Goal: Information Seeking & Learning: Learn about a topic

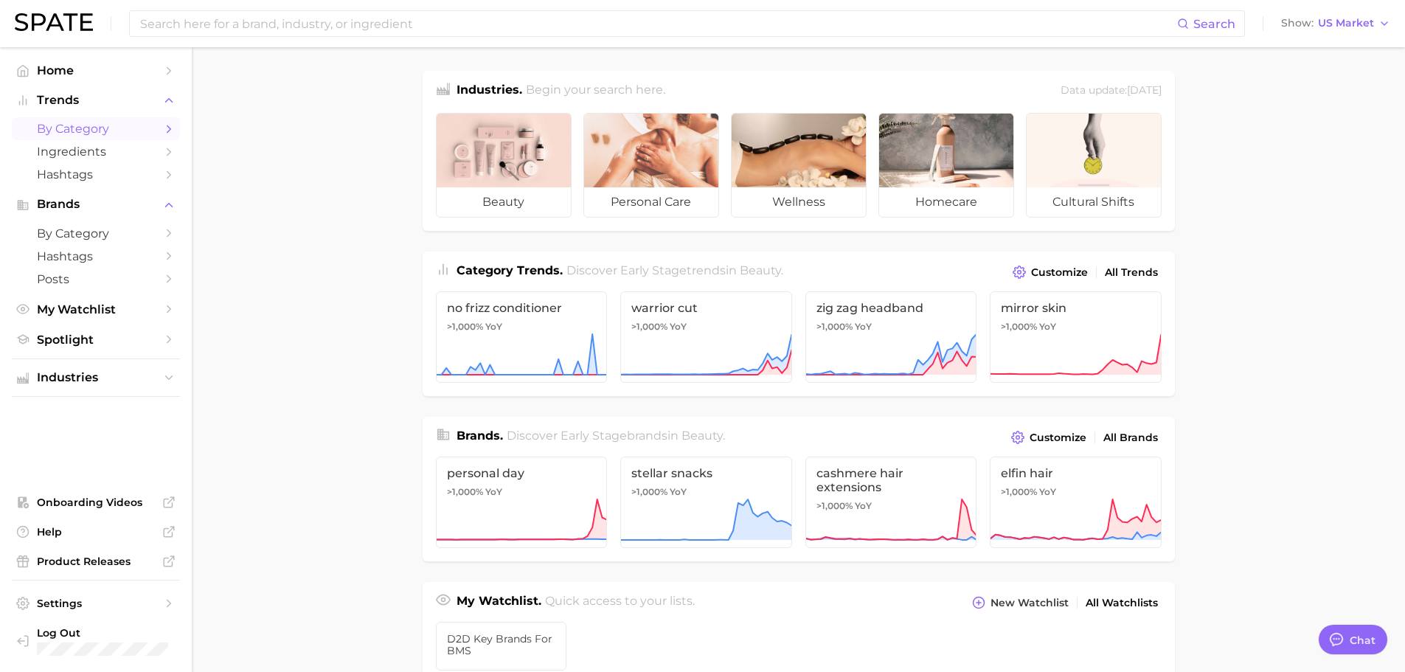
click at [134, 119] on link "by Category" at bounding box center [96, 128] width 168 height 23
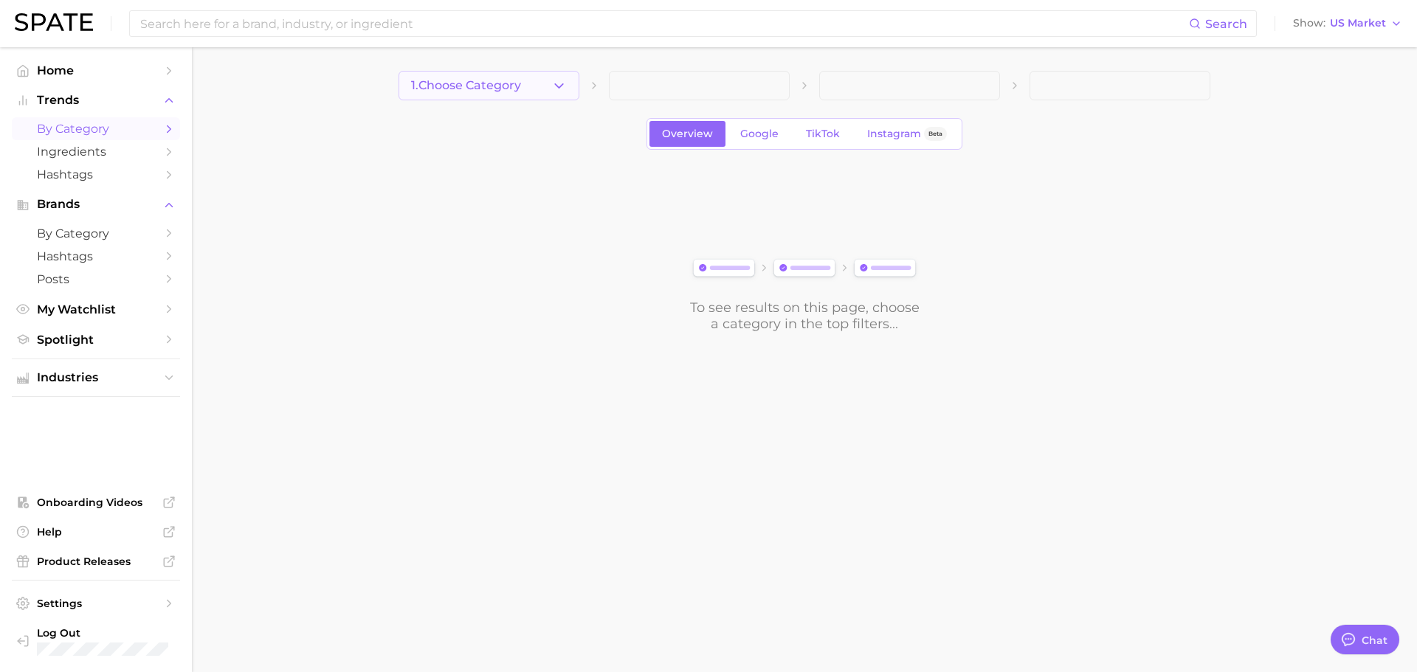
click at [564, 86] on icon "button" at bounding box center [558, 85] width 15 height 15
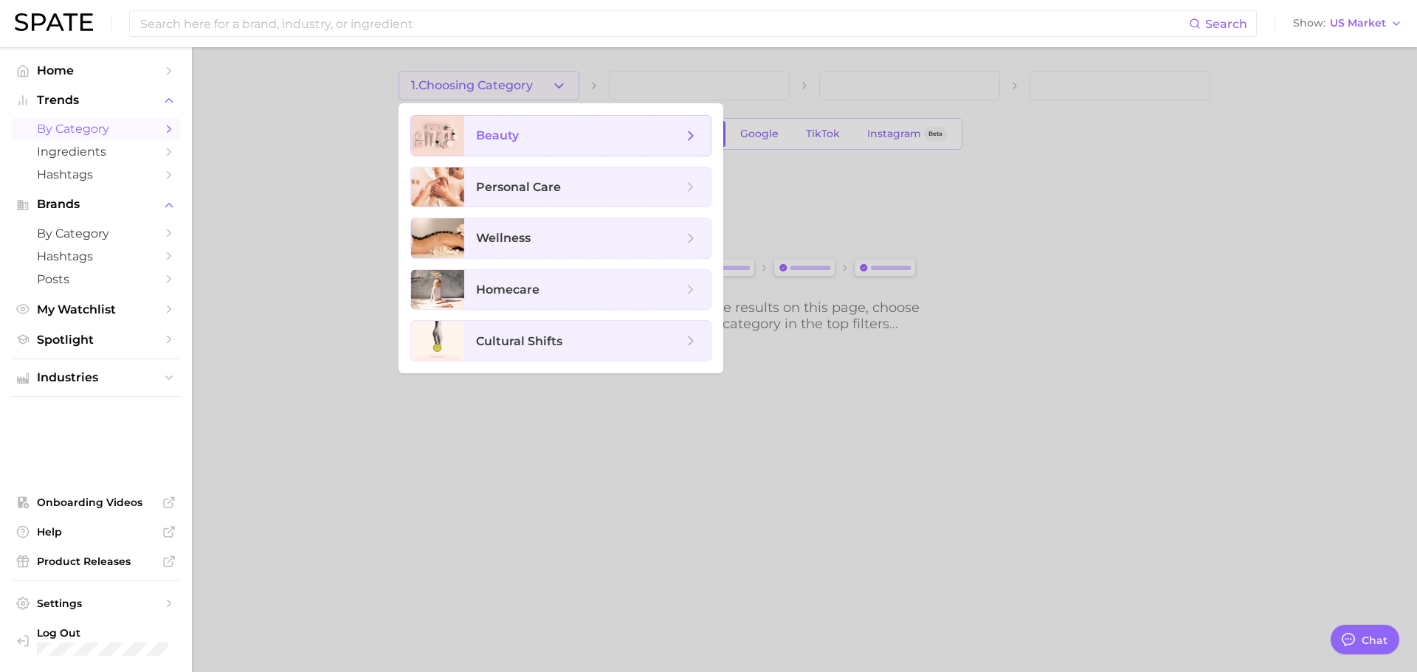
click at [567, 138] on span "beauty" at bounding box center [579, 136] width 207 height 16
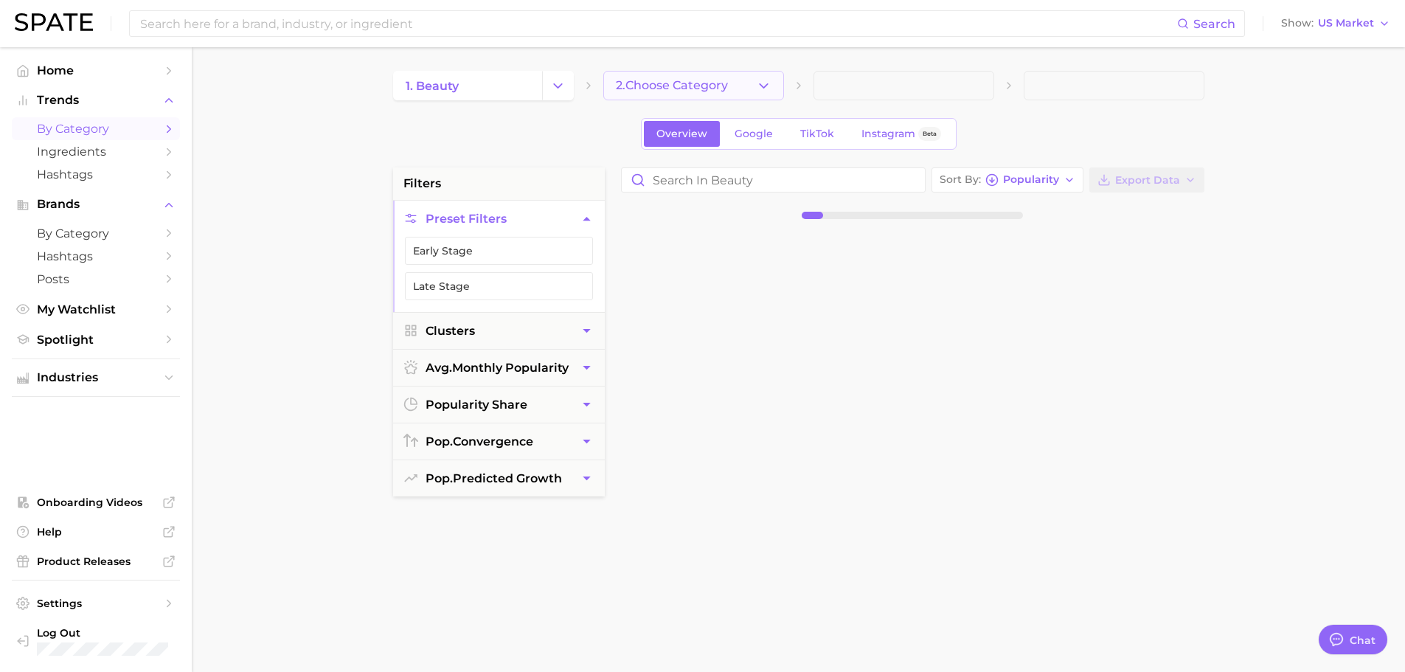
click at [760, 81] on icon "button" at bounding box center [763, 85] width 15 height 15
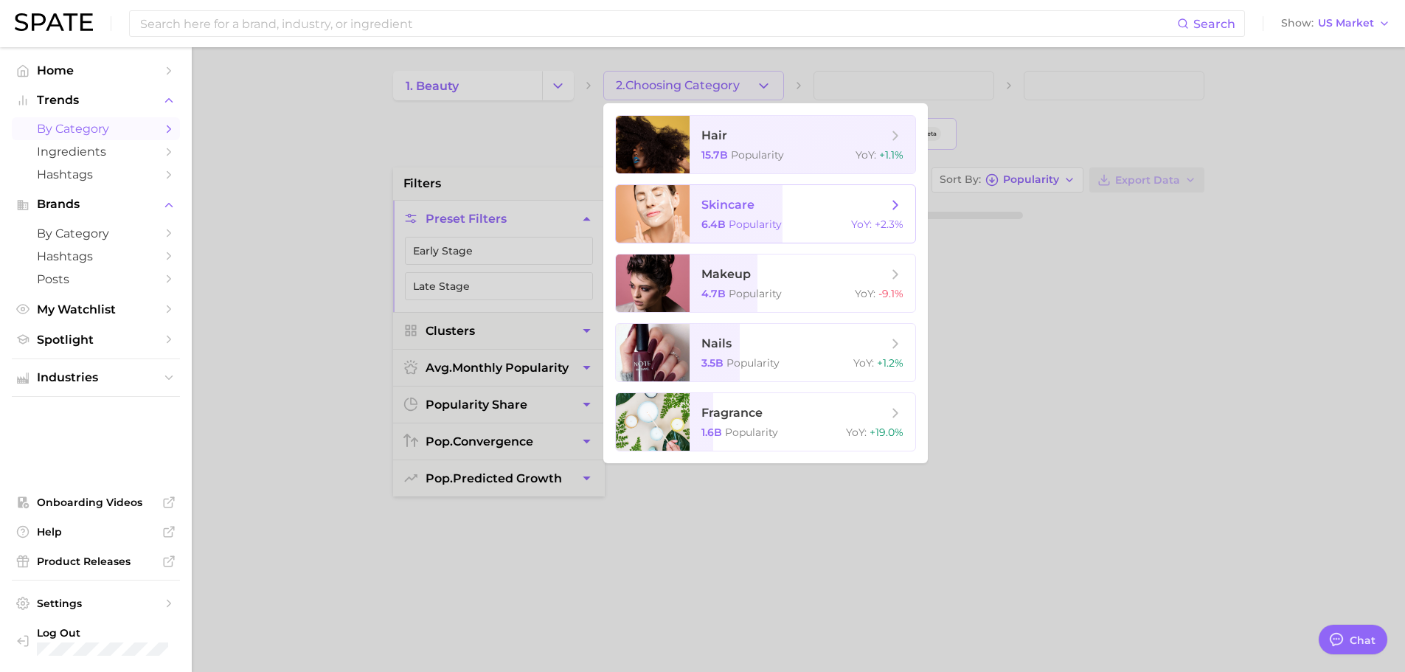
click at [725, 232] on span "skincare 6.4b Popularity YoY : +2.3%" at bounding box center [803, 214] width 226 height 58
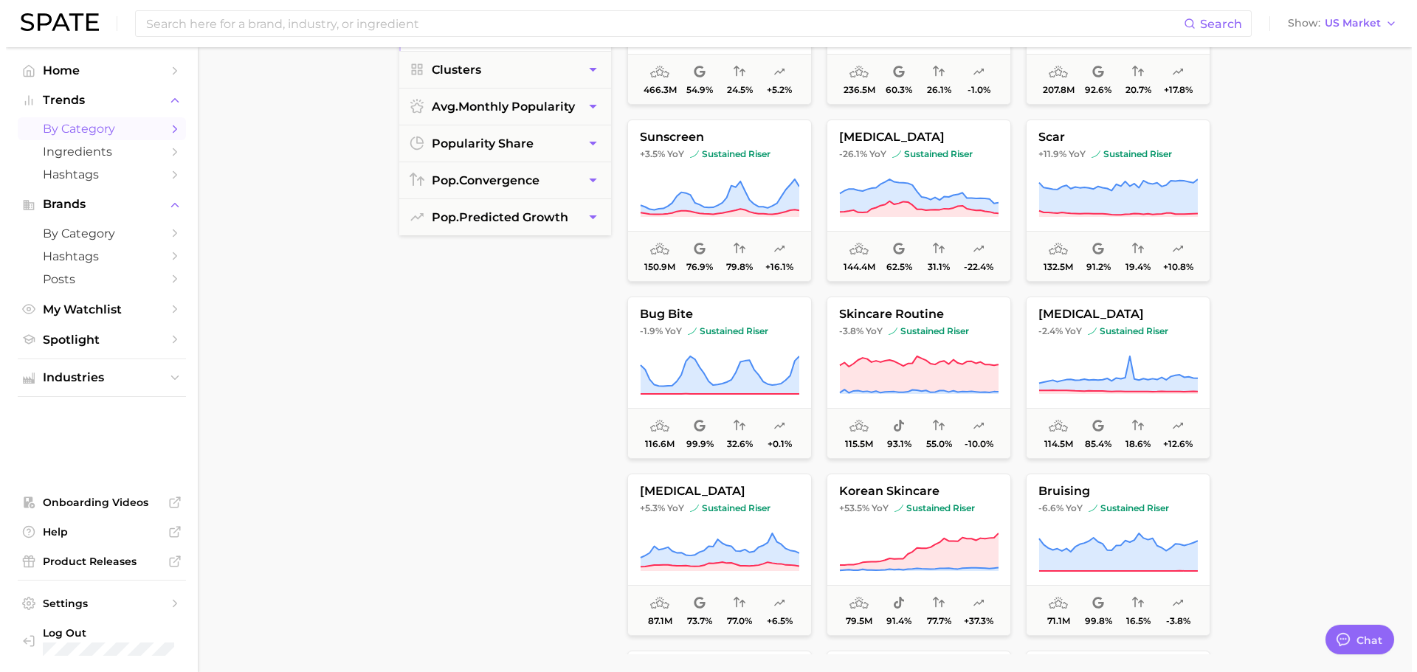
scroll to position [369, 0]
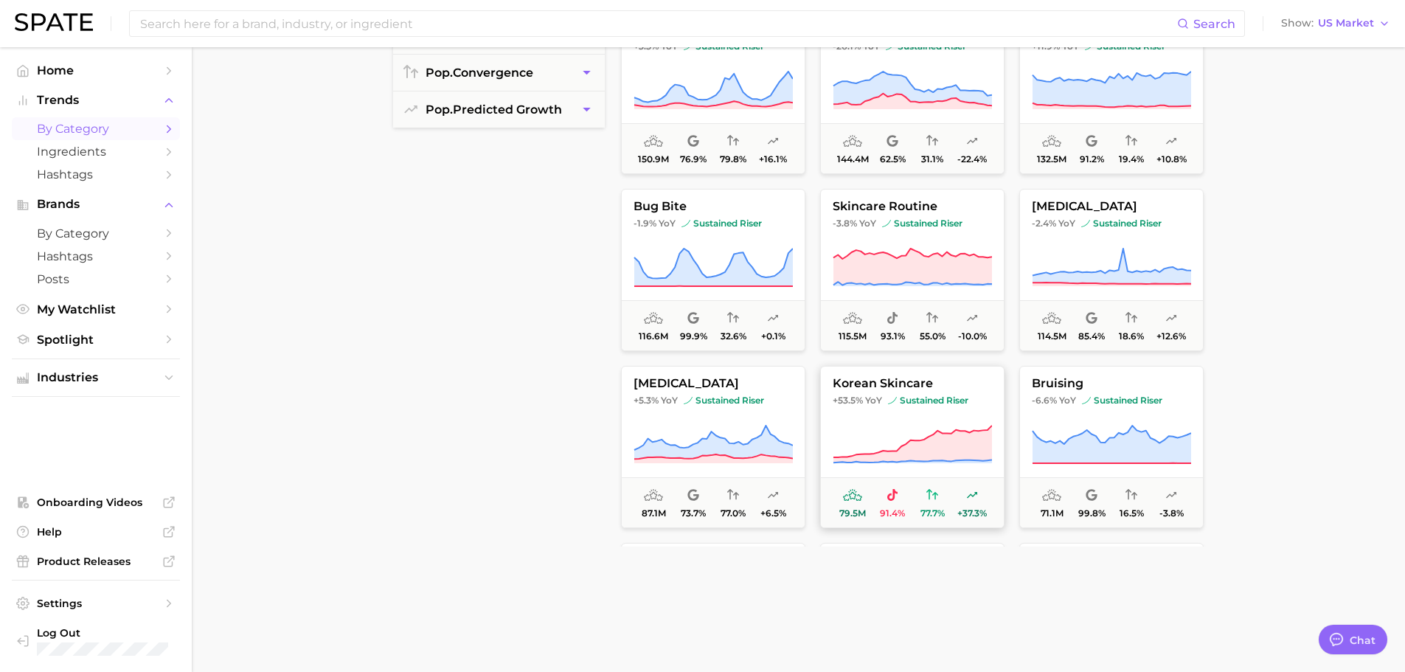
click at [920, 392] on button "korean skincare +53.5% YoY sustained riser 79.5m 91.4% 77.7% +37.3%" at bounding box center [912, 447] width 184 height 162
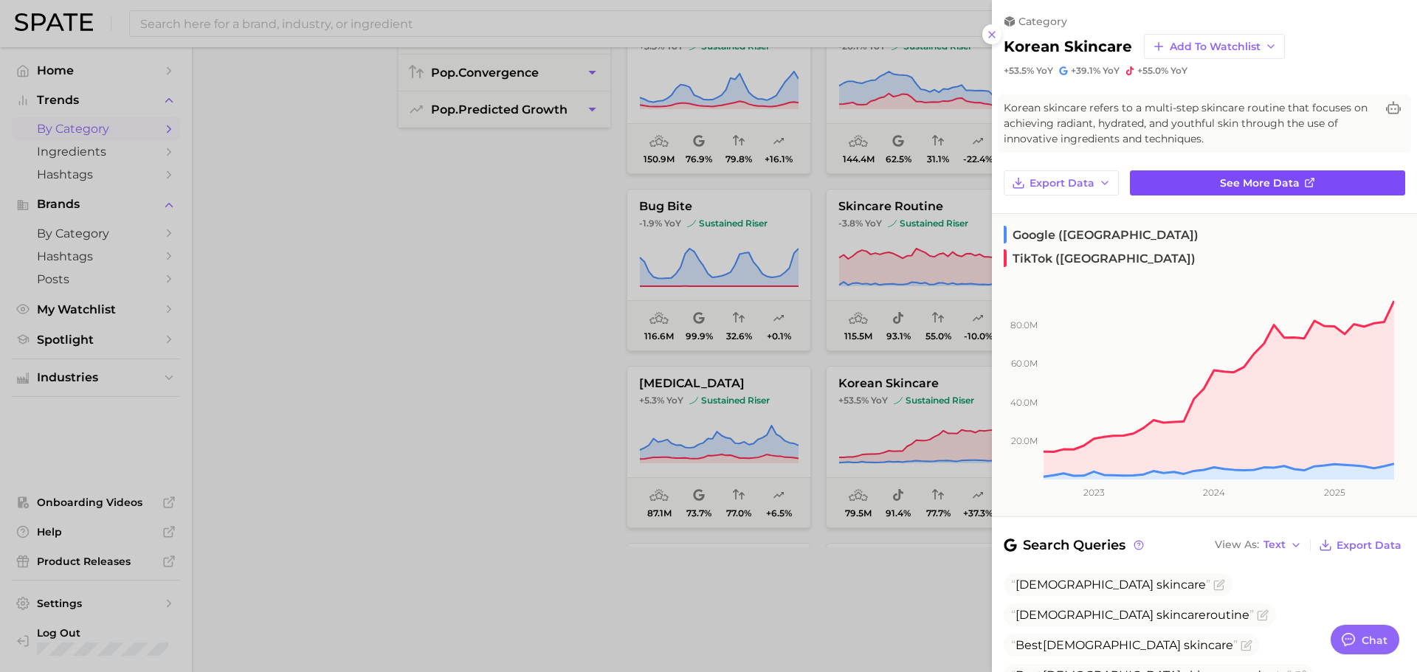
click at [1184, 184] on link "See more data" at bounding box center [1267, 182] width 275 height 25
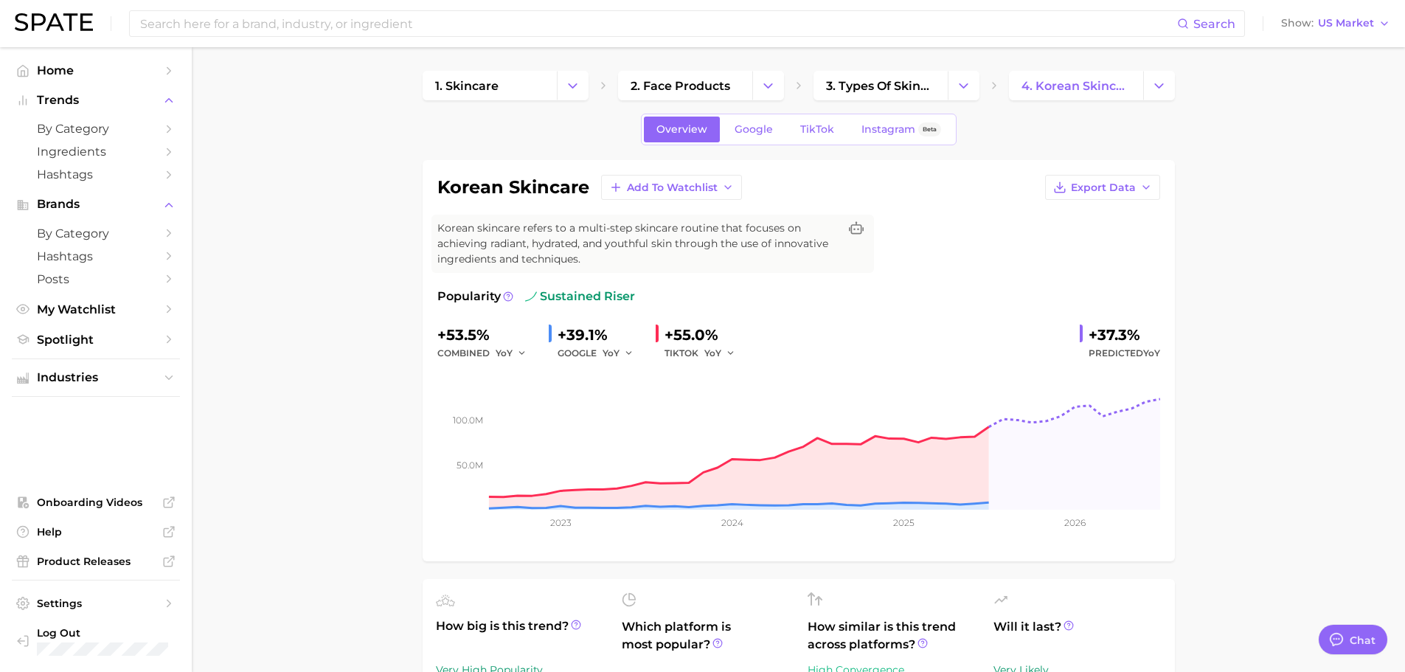
type textarea "x"
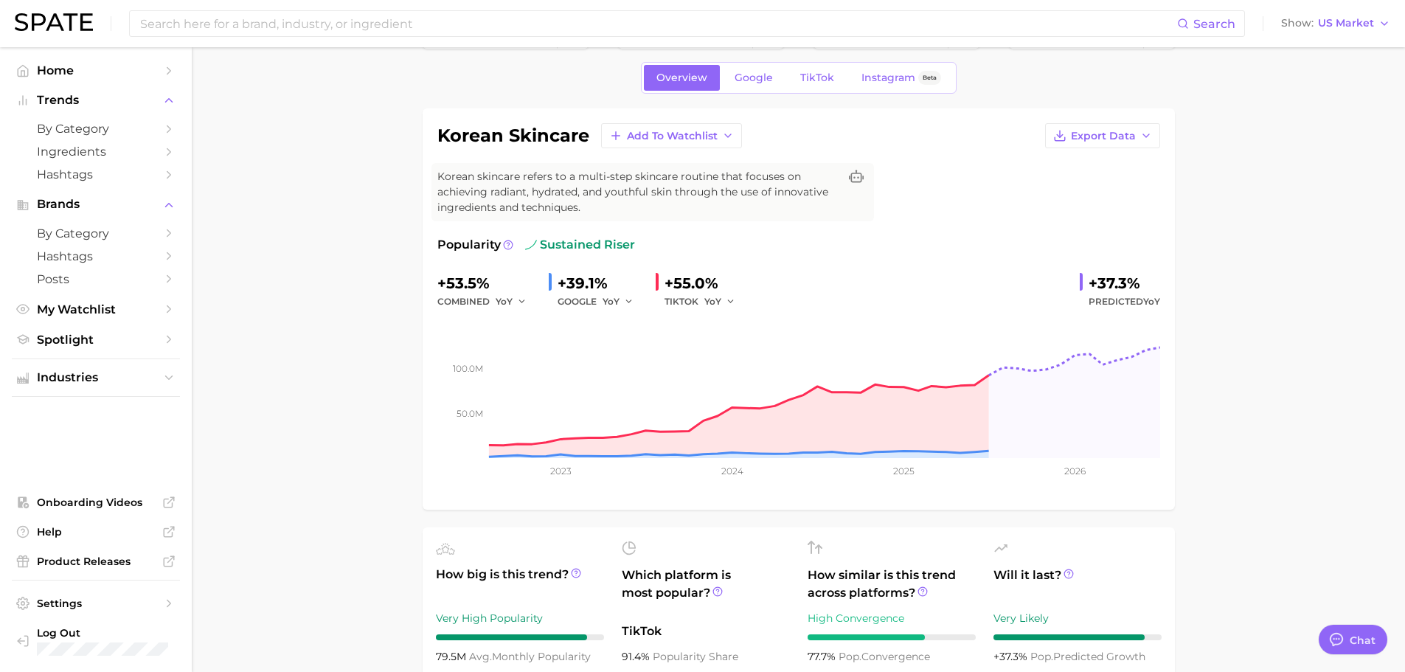
scroll to position [74, 0]
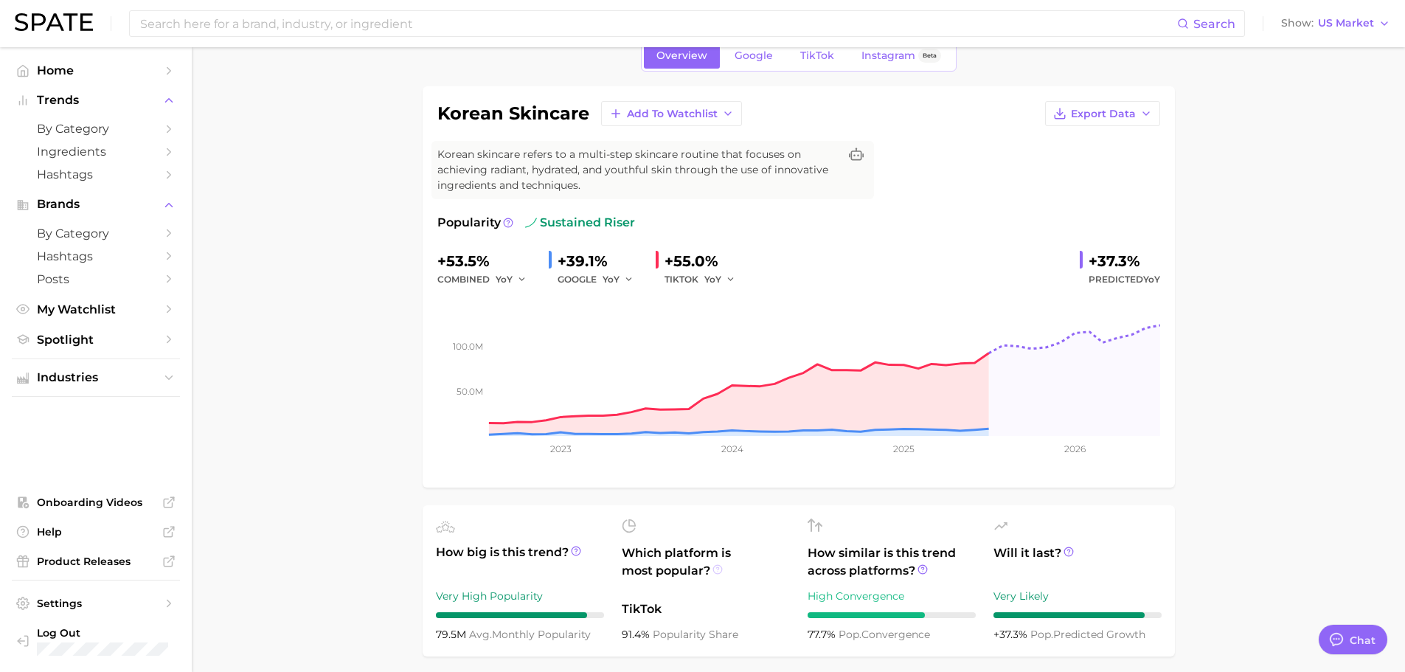
click at [719, 566] on circle at bounding box center [717, 569] width 9 height 9
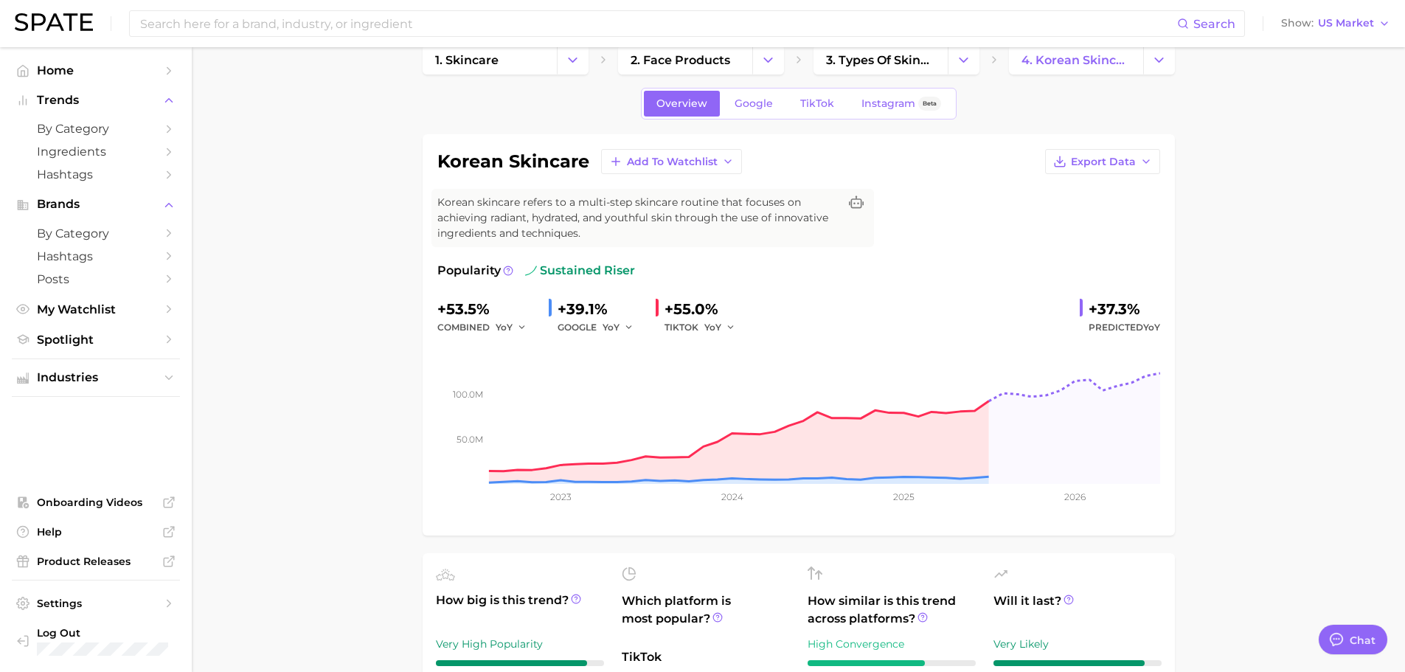
scroll to position [0, 0]
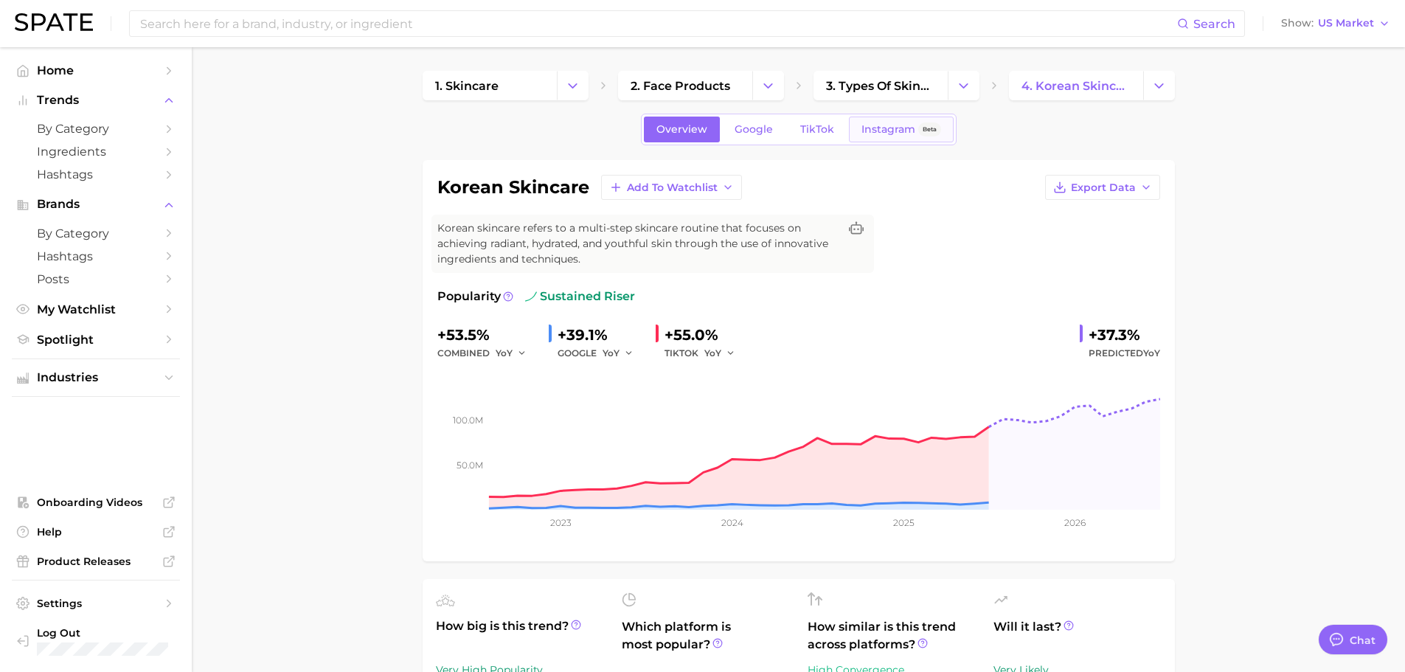
click at [902, 132] on span "Instagram" at bounding box center [889, 129] width 54 height 13
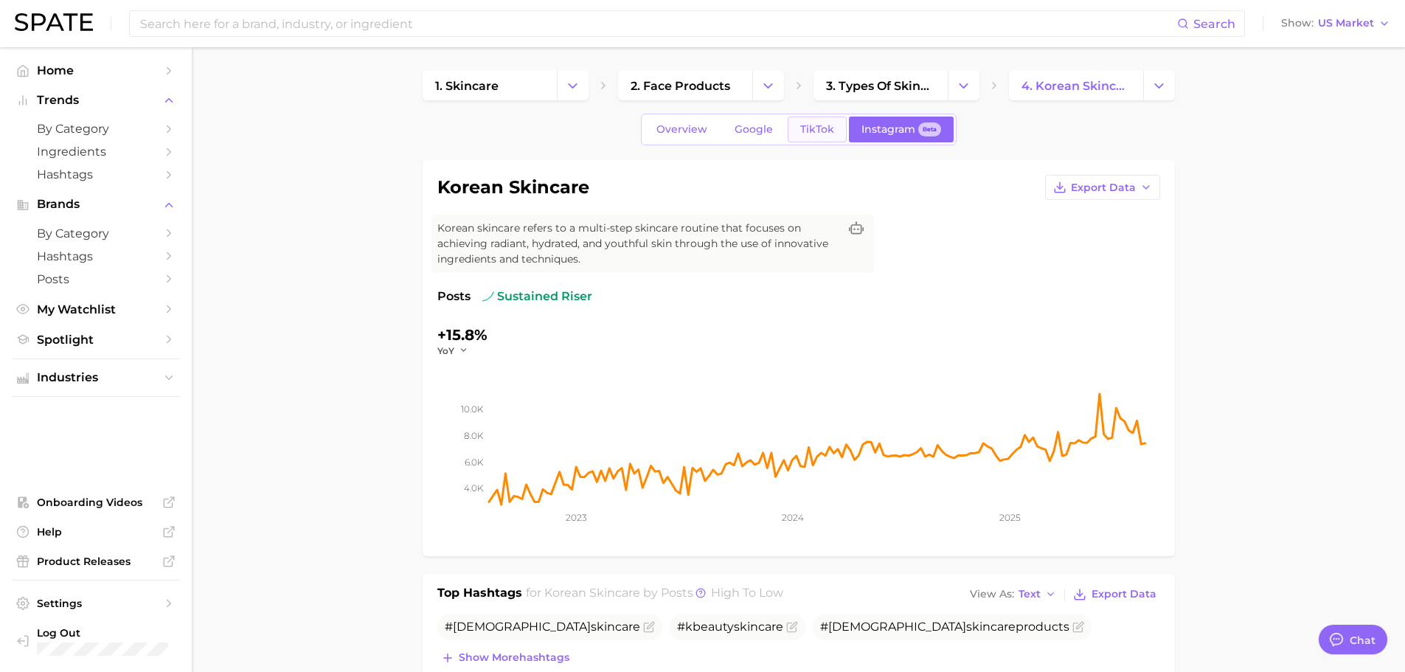
click at [801, 128] on span "TikTok" at bounding box center [817, 129] width 34 height 13
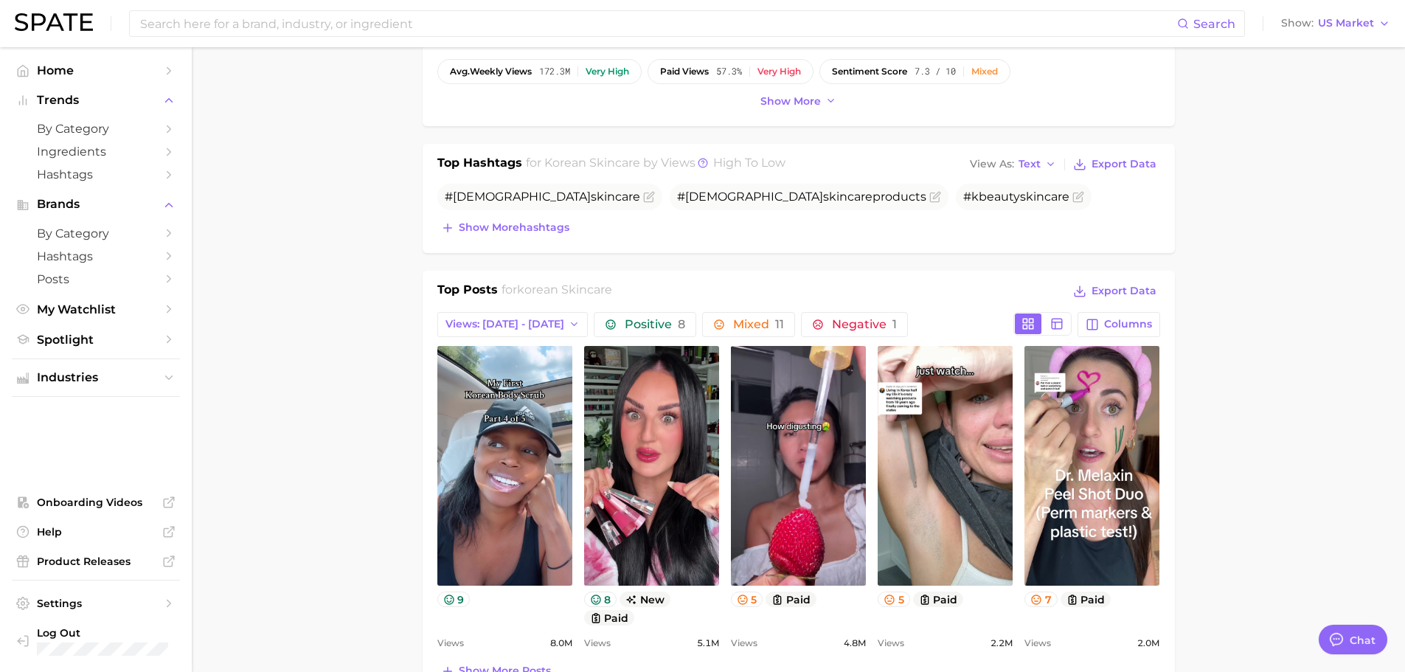
scroll to position [516, 0]
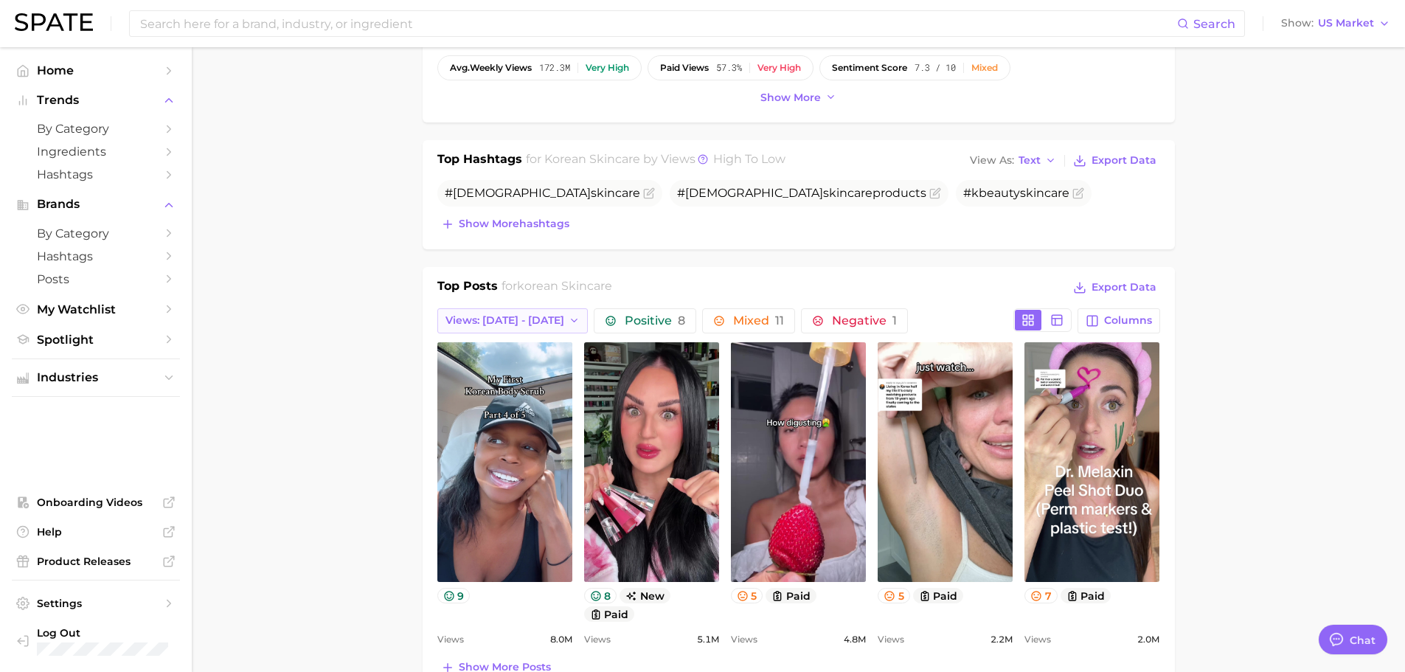
click at [569, 324] on icon "button" at bounding box center [575, 321] width 12 height 12
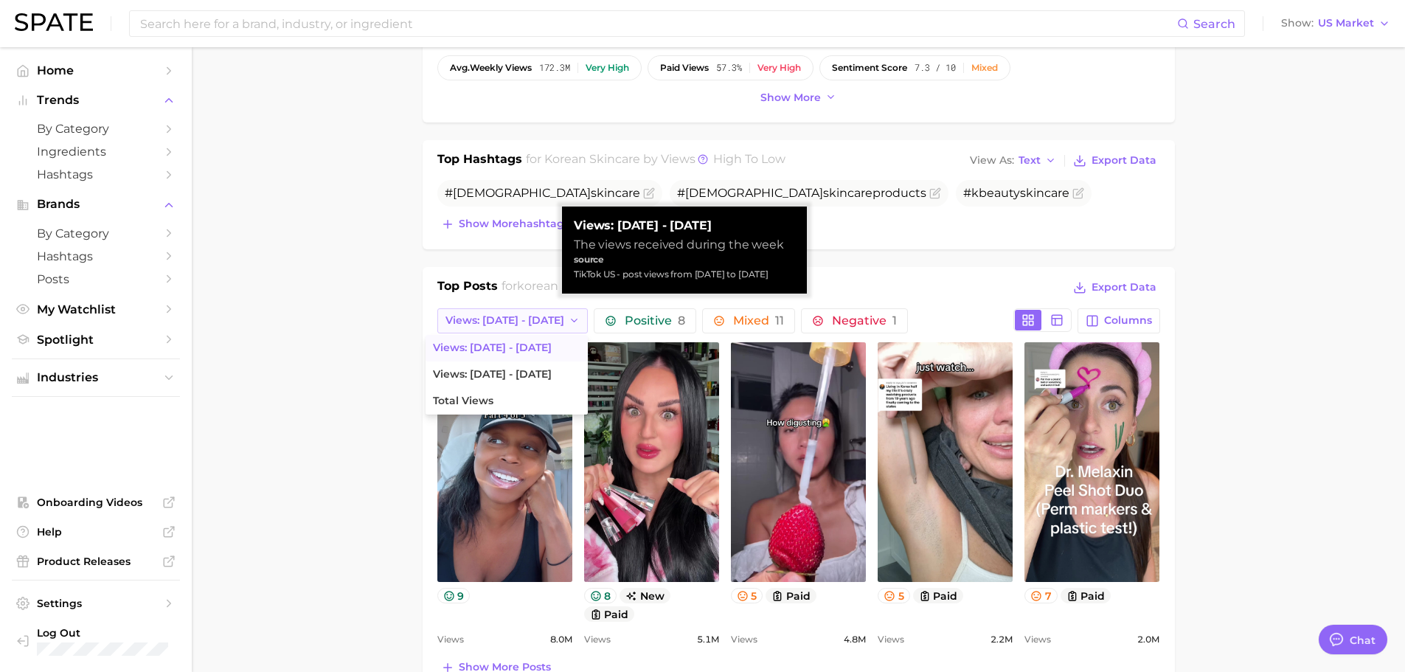
click at [569, 324] on icon "button" at bounding box center [575, 321] width 12 height 12
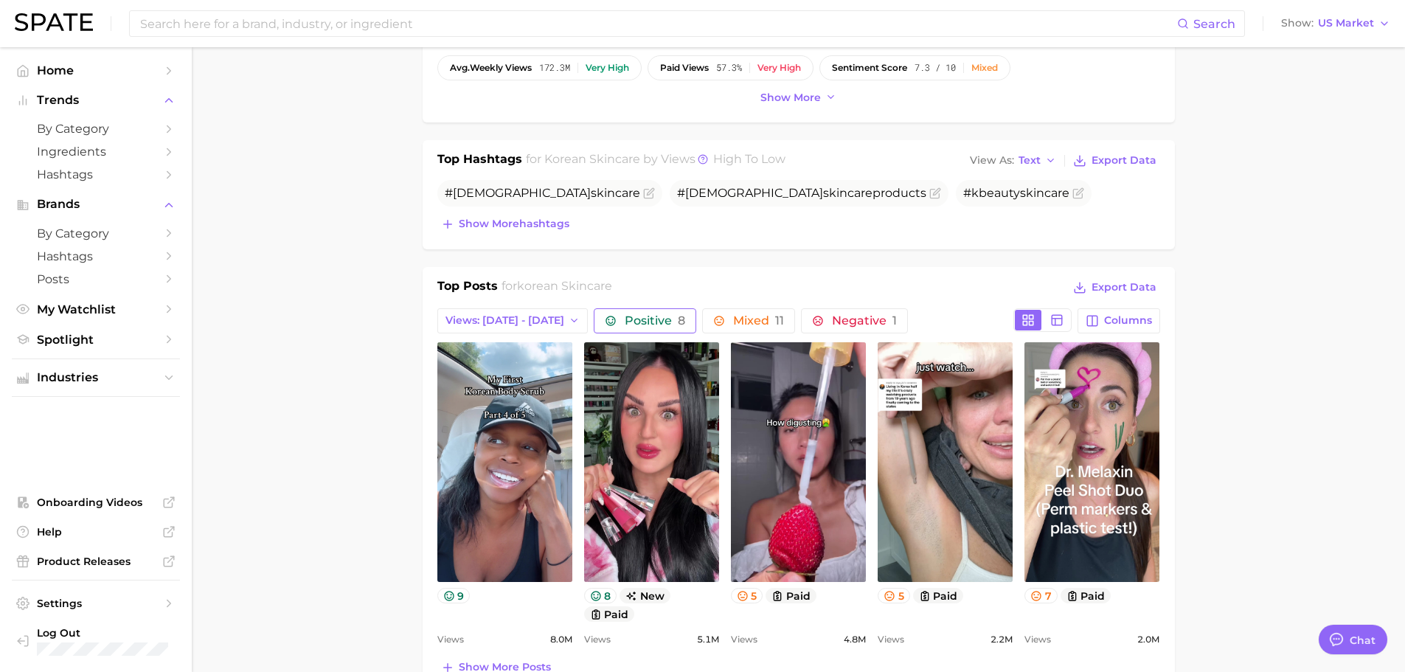
click at [594, 319] on button "Positive 8" at bounding box center [645, 320] width 103 height 25
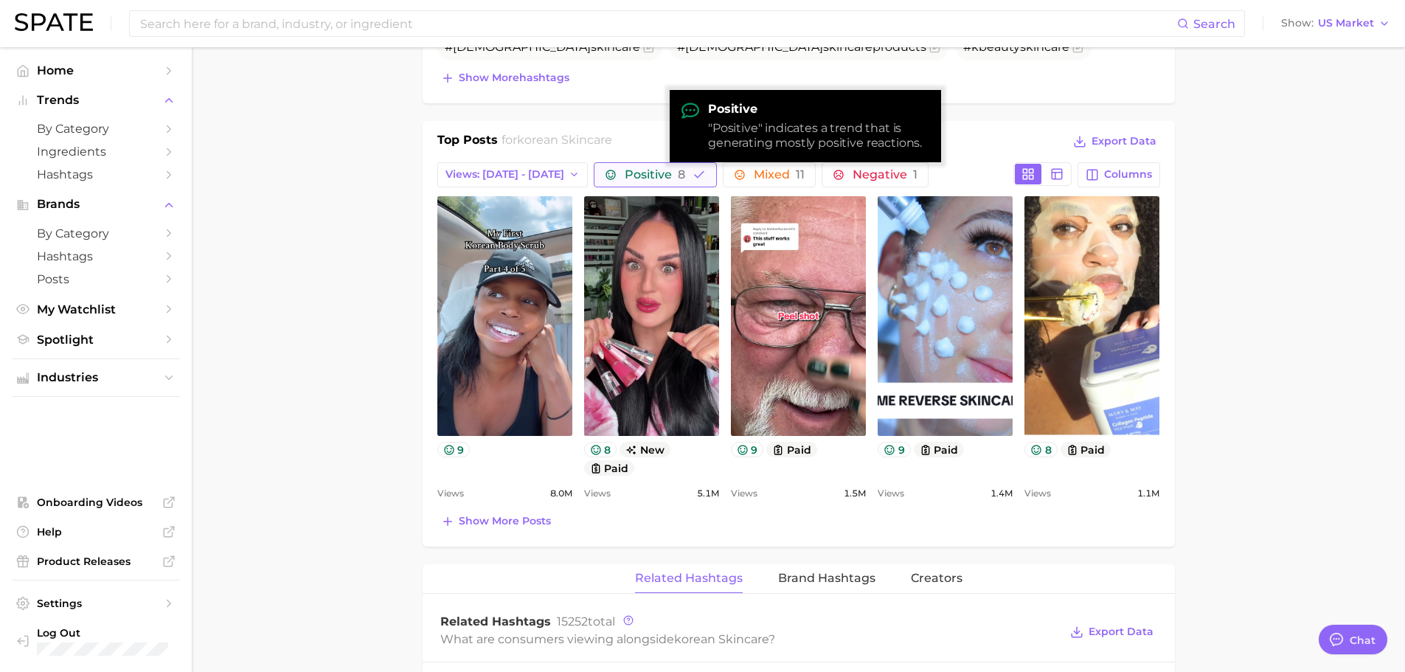
scroll to position [664, 0]
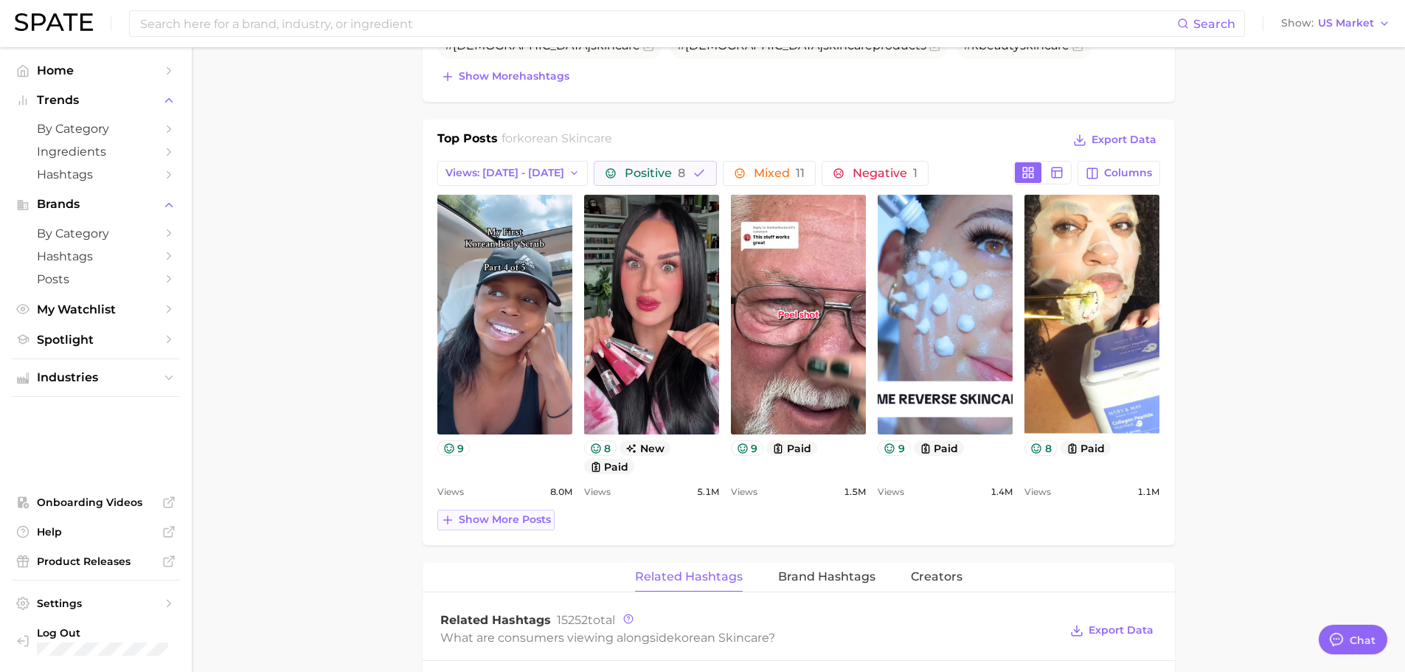
click at [500, 528] on button "Show more posts" at bounding box center [496, 520] width 117 height 21
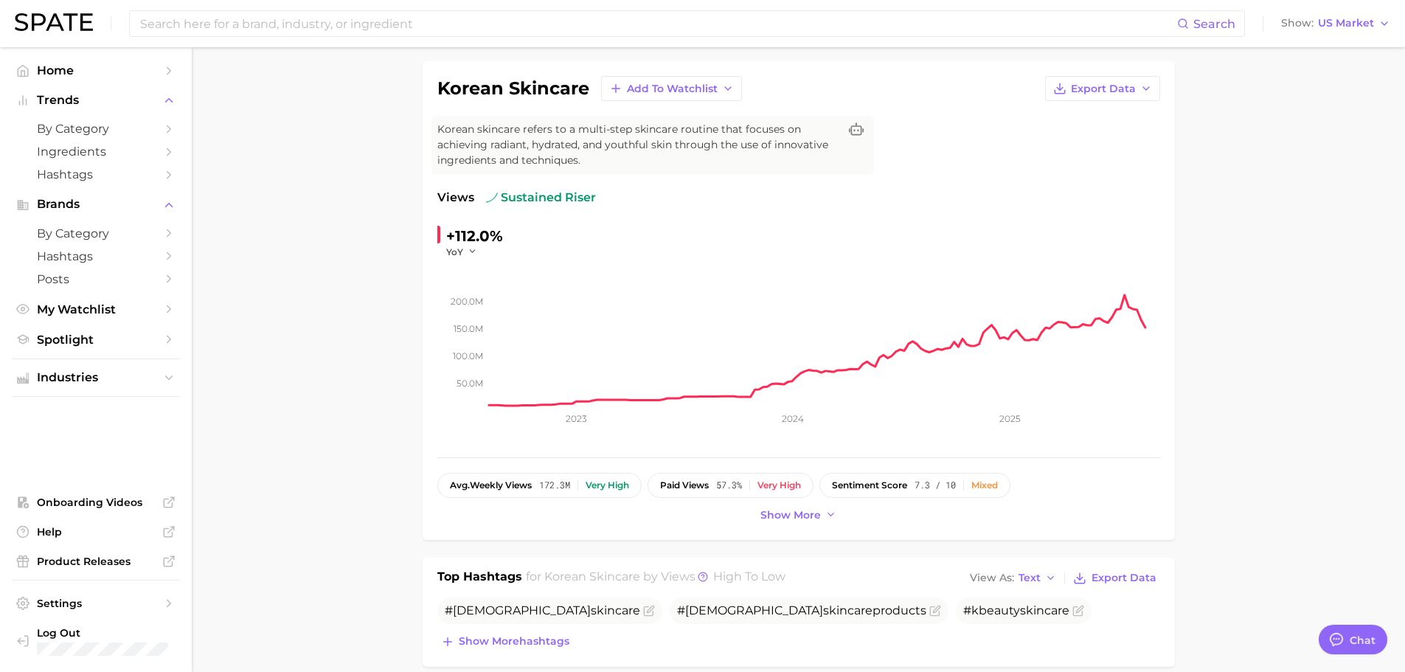
scroll to position [0, 0]
